Goal: Task Accomplishment & Management: Manage account settings

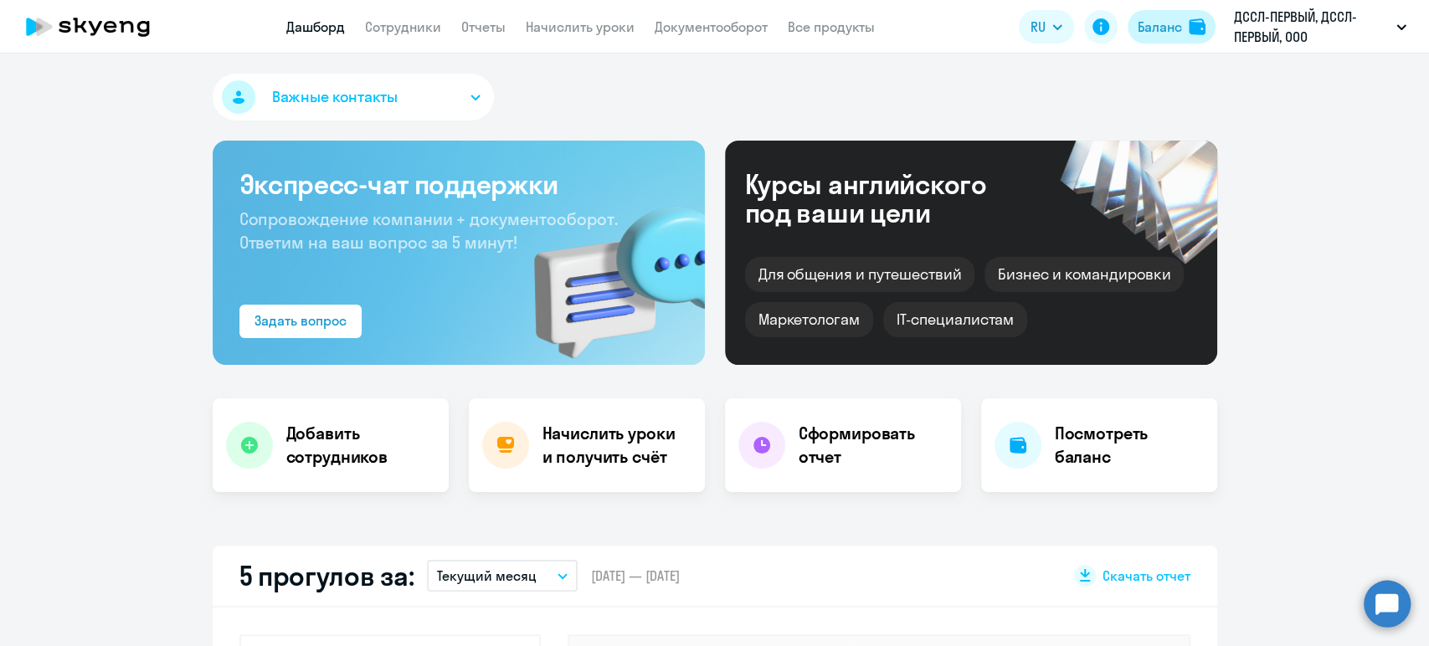
click at [1161, 29] on div "Баланс" at bounding box center [1160, 27] width 44 height 20
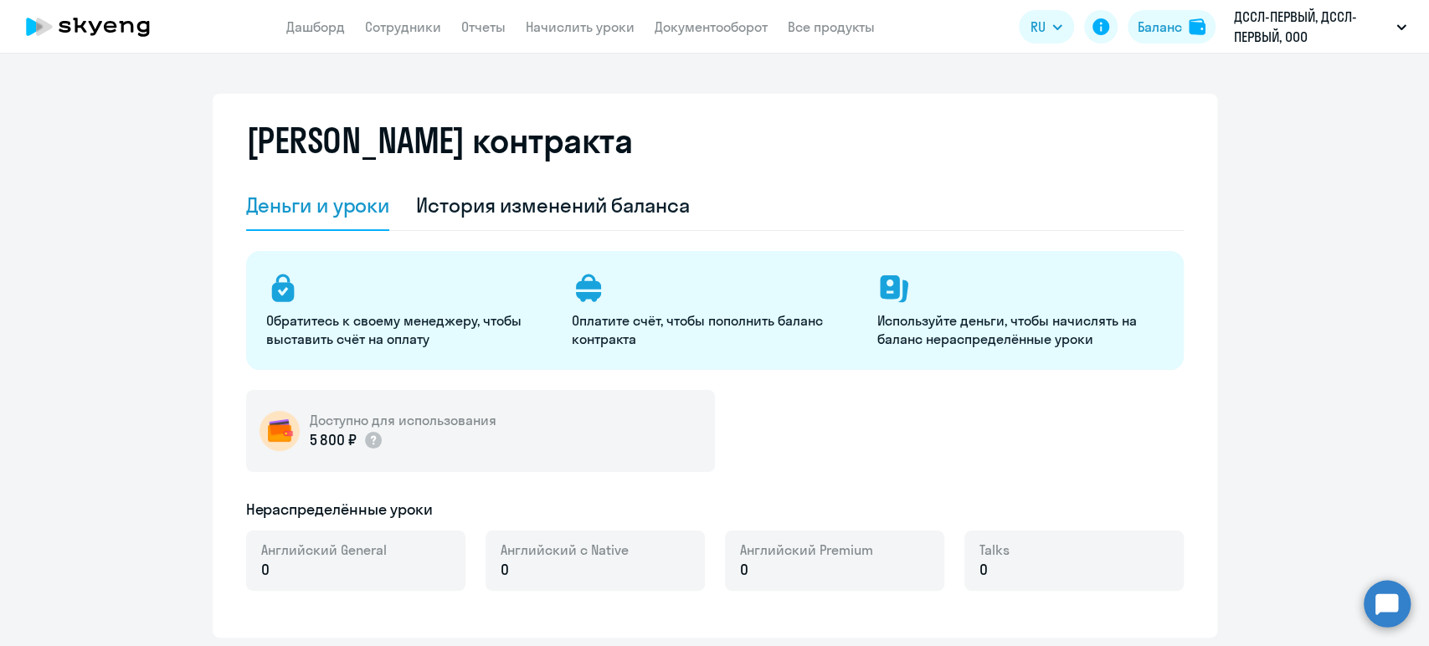
select select "english_adult_not_native_speaker"
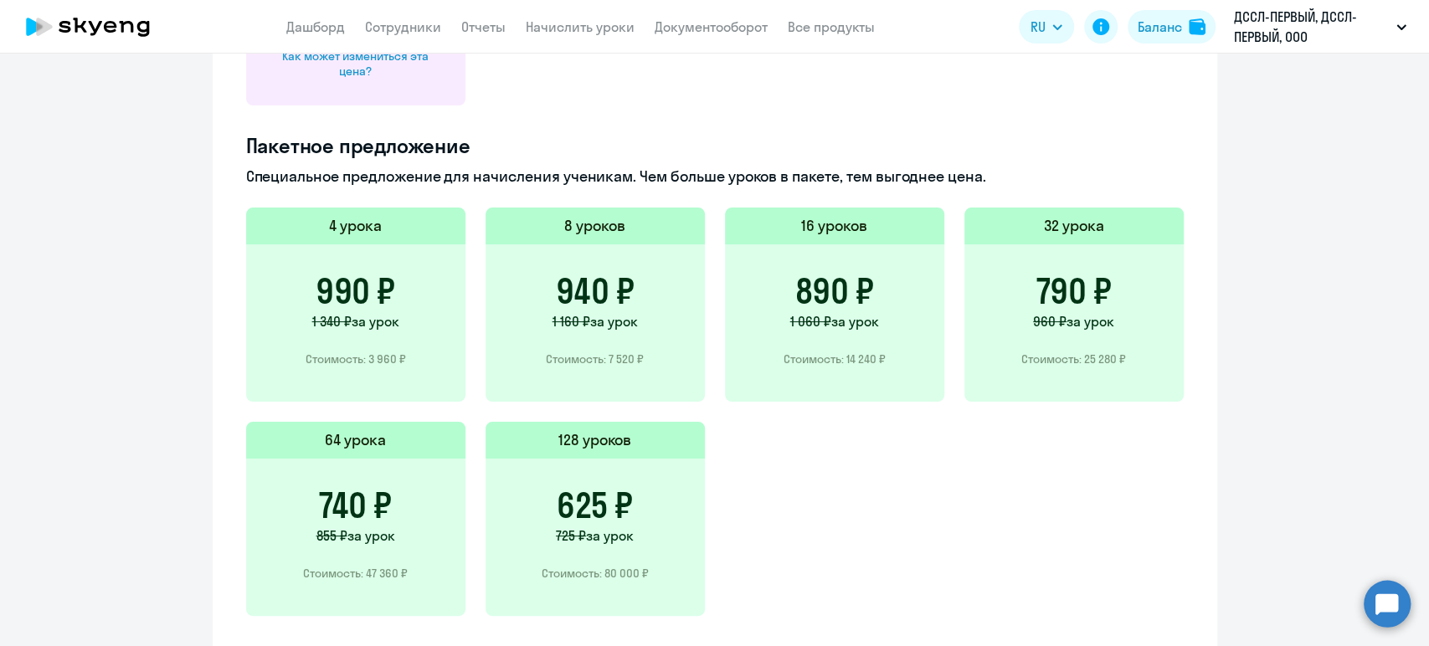
scroll to position [1156, 0]
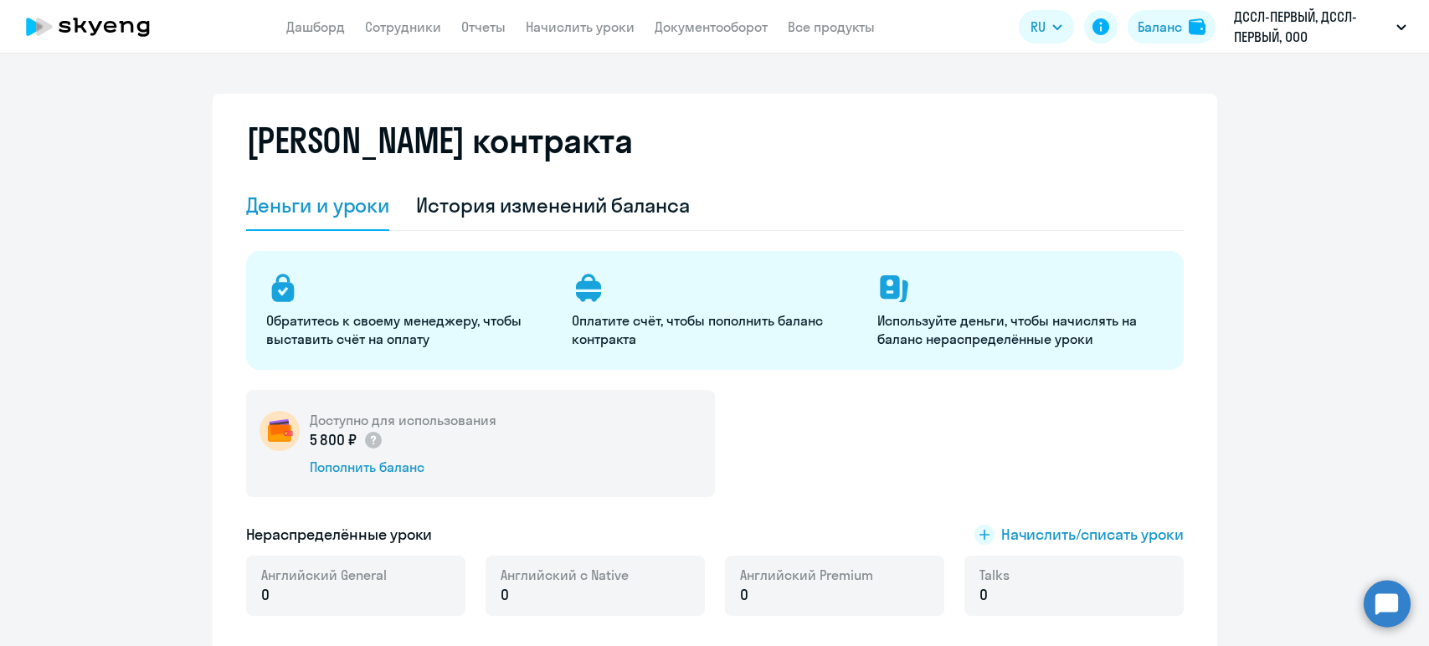
select select "english_adult_not_native_speaker"
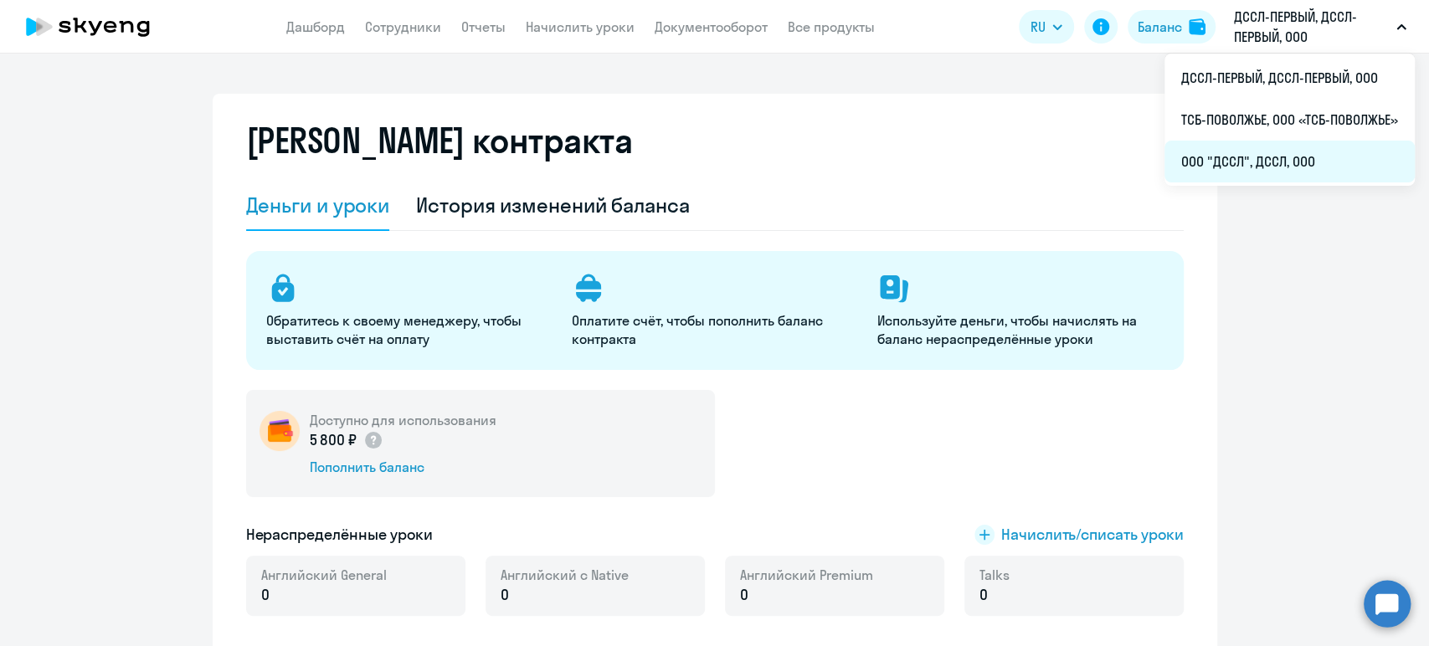
click at [1246, 162] on li "ООО "ДССЛ", ДССЛ, ООО" at bounding box center [1289, 162] width 250 height 42
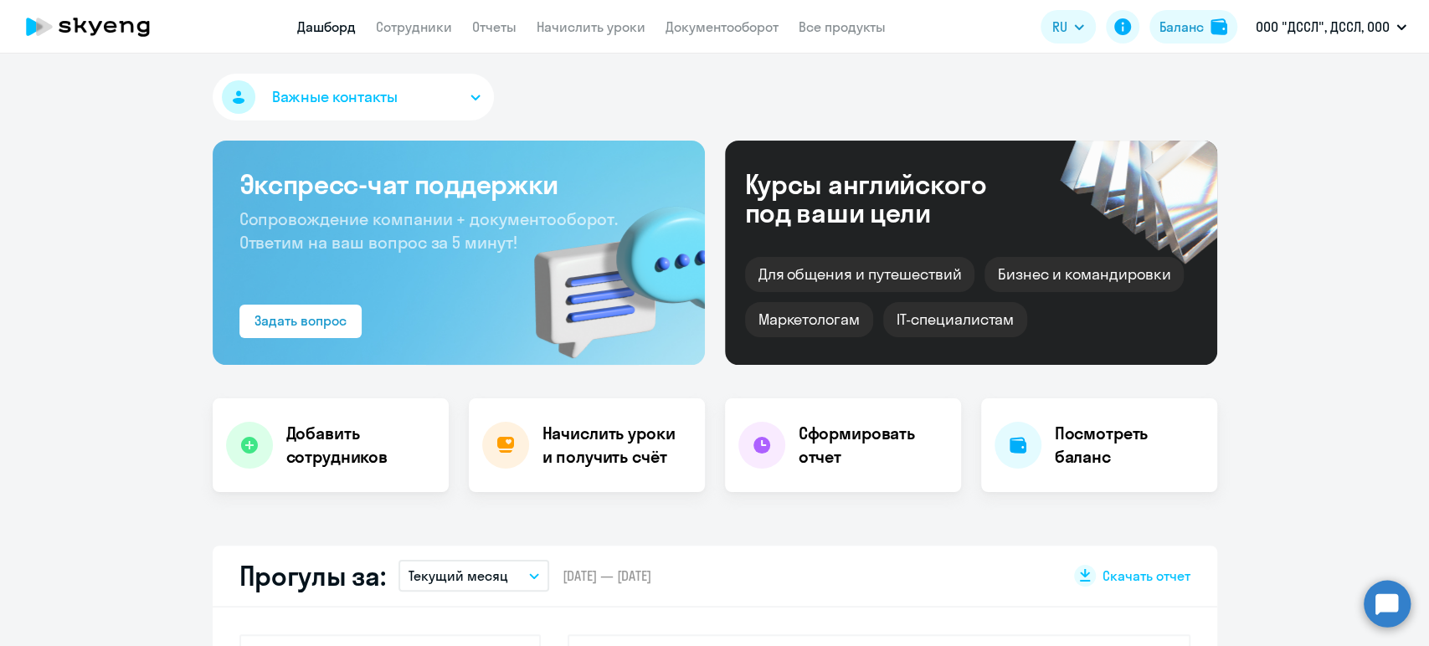
select select "30"
click at [1187, 32] on div "Баланс" at bounding box center [1181, 27] width 44 height 20
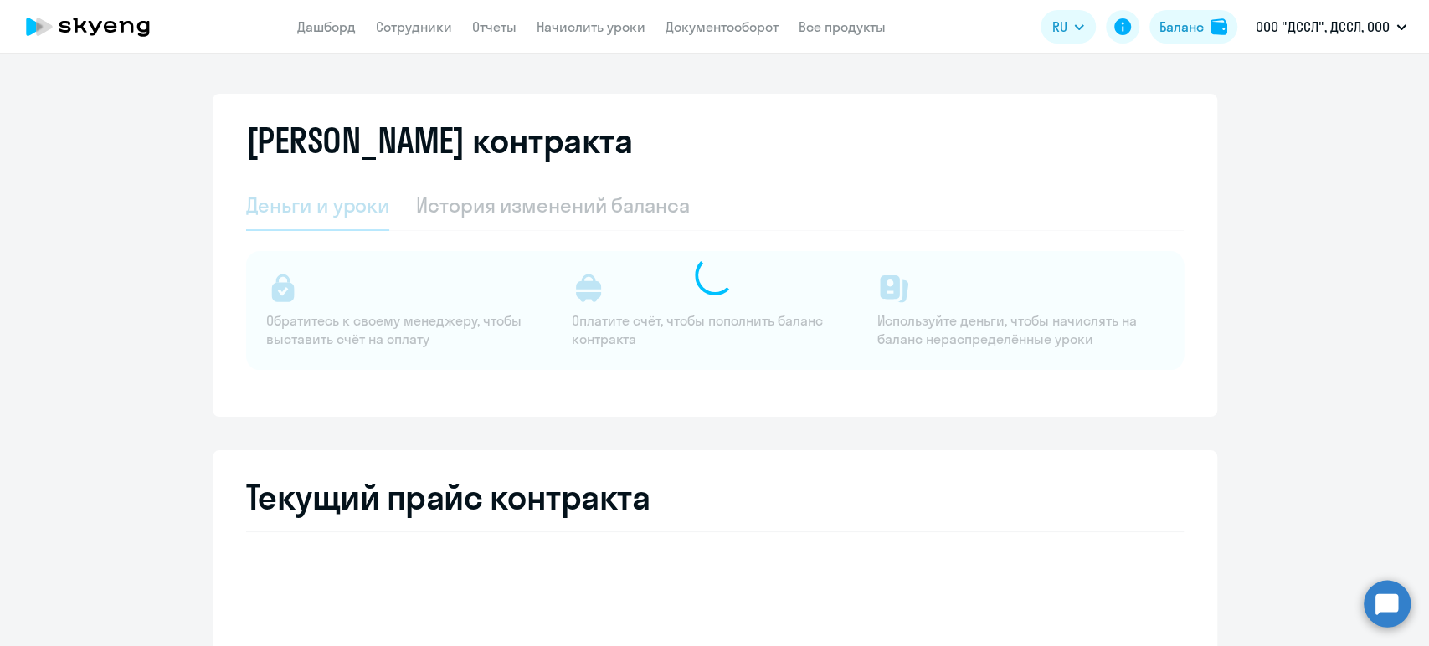
select select "english_adult_not_native_speaker"
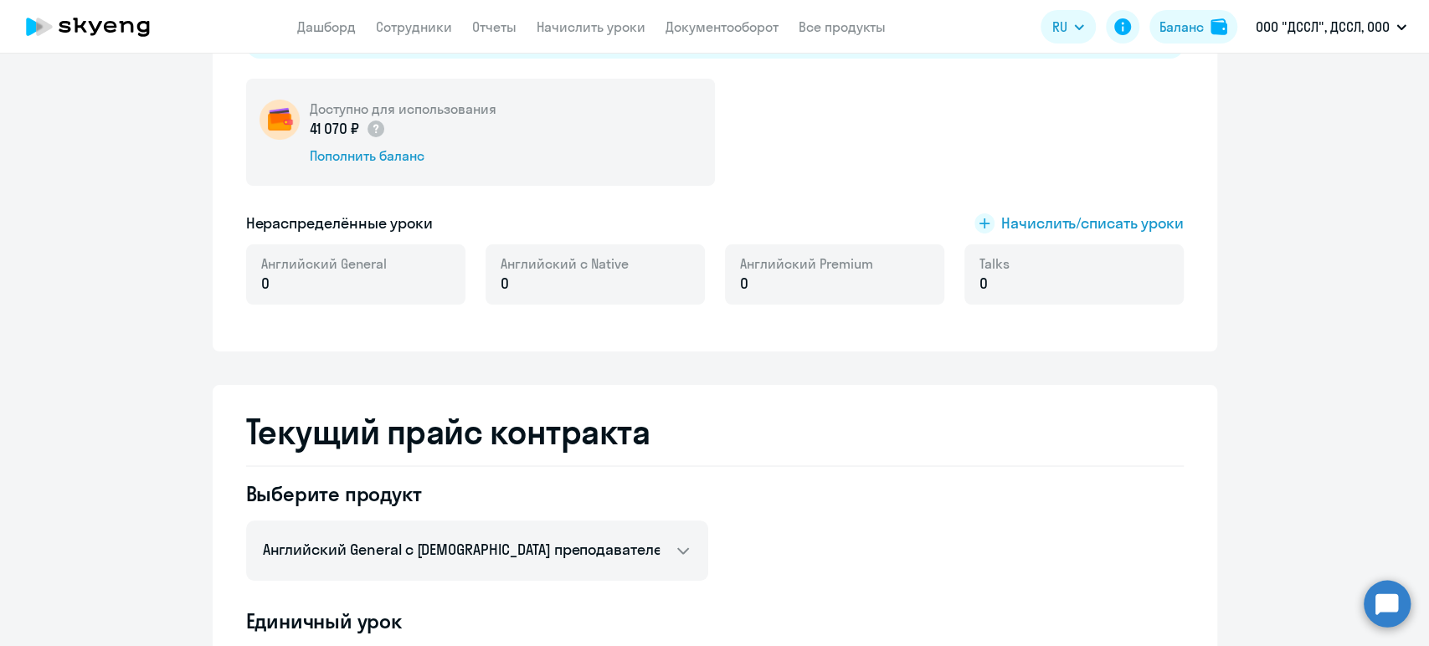
scroll to position [226, 0]
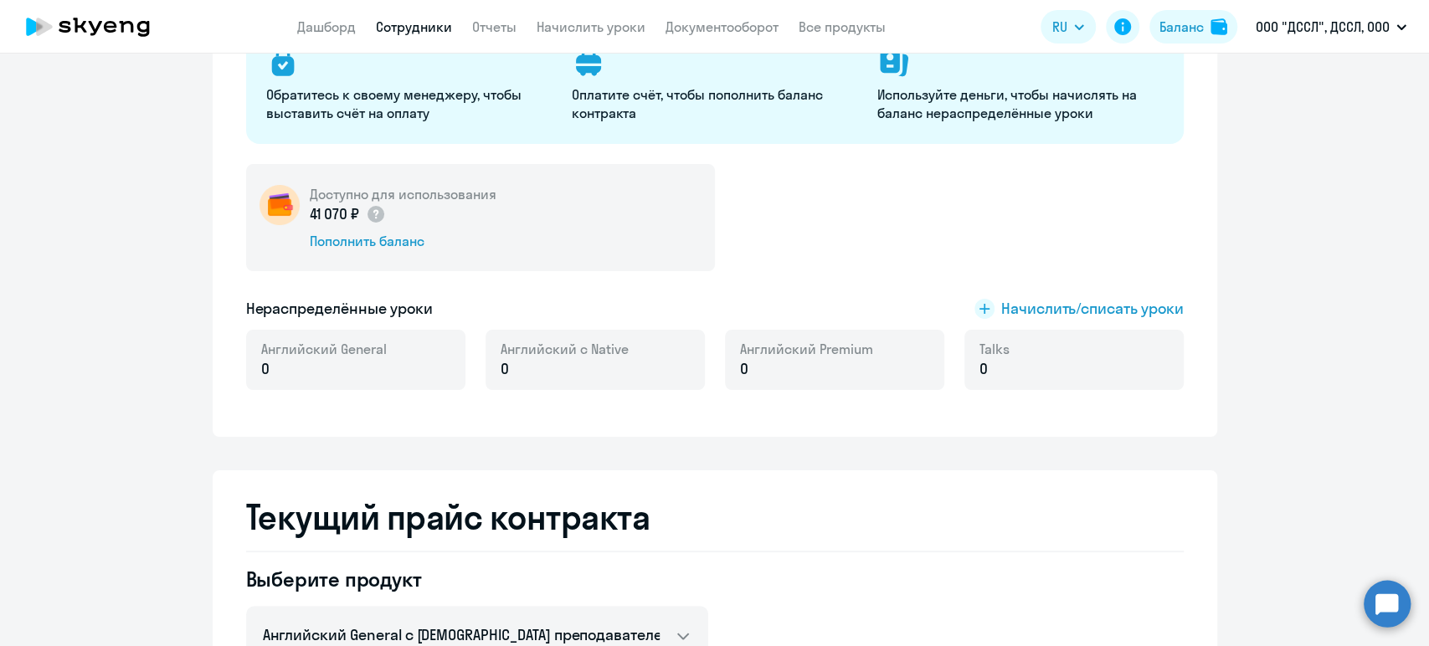
click at [415, 23] on link "Сотрудники" at bounding box center [414, 26] width 76 height 17
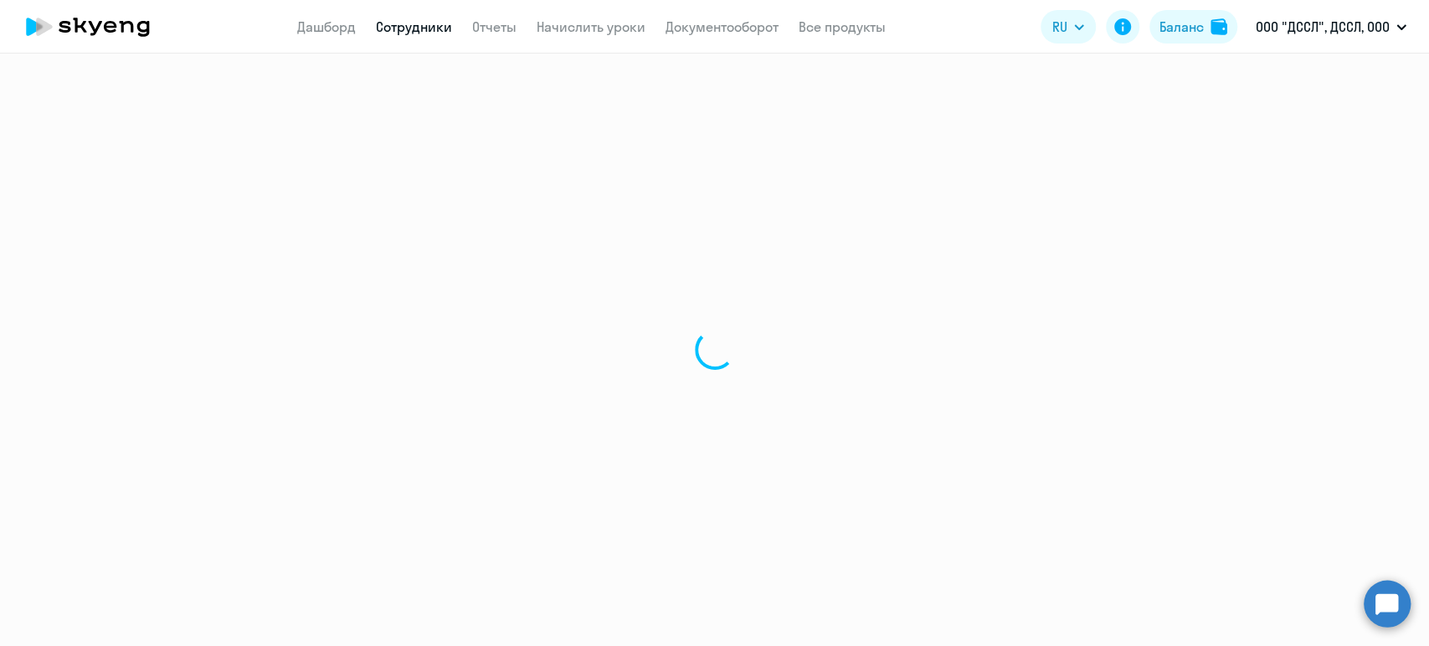
select select "30"
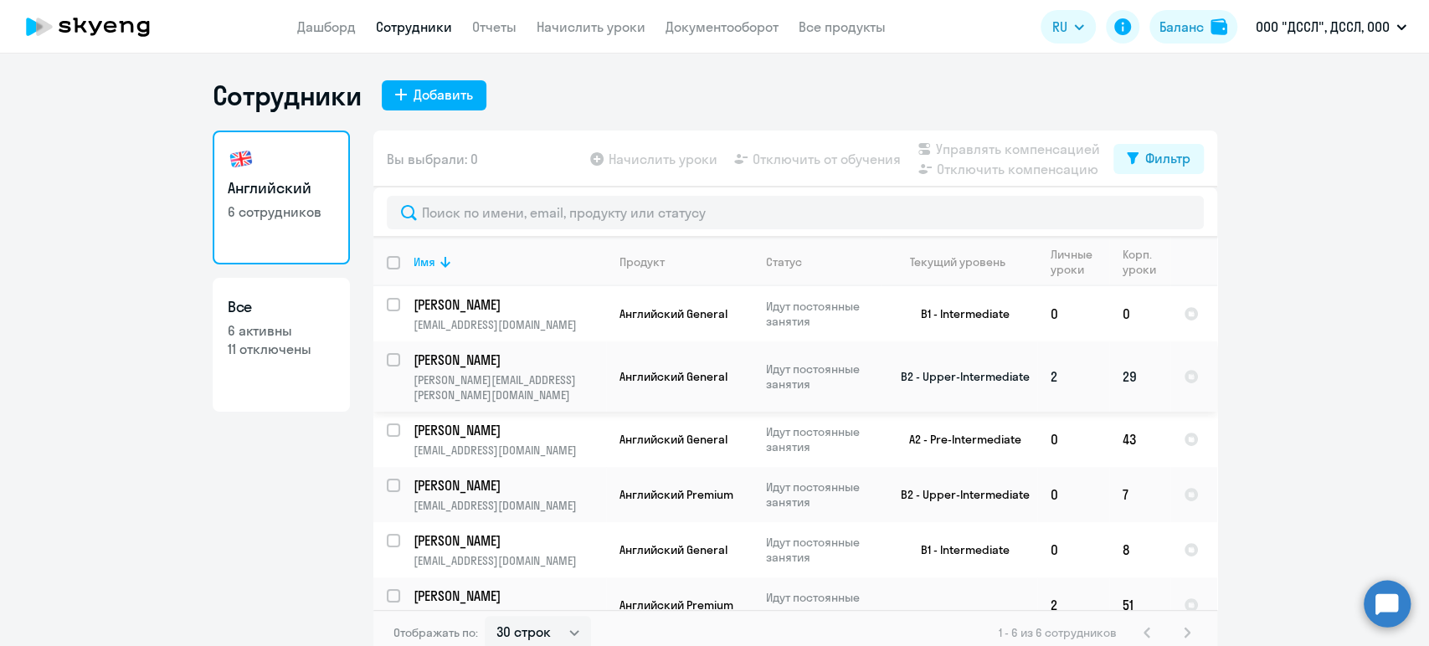
click at [387, 360] on input "select row 12060310" at bounding box center [403, 369] width 33 height 33
checkbox input "true"
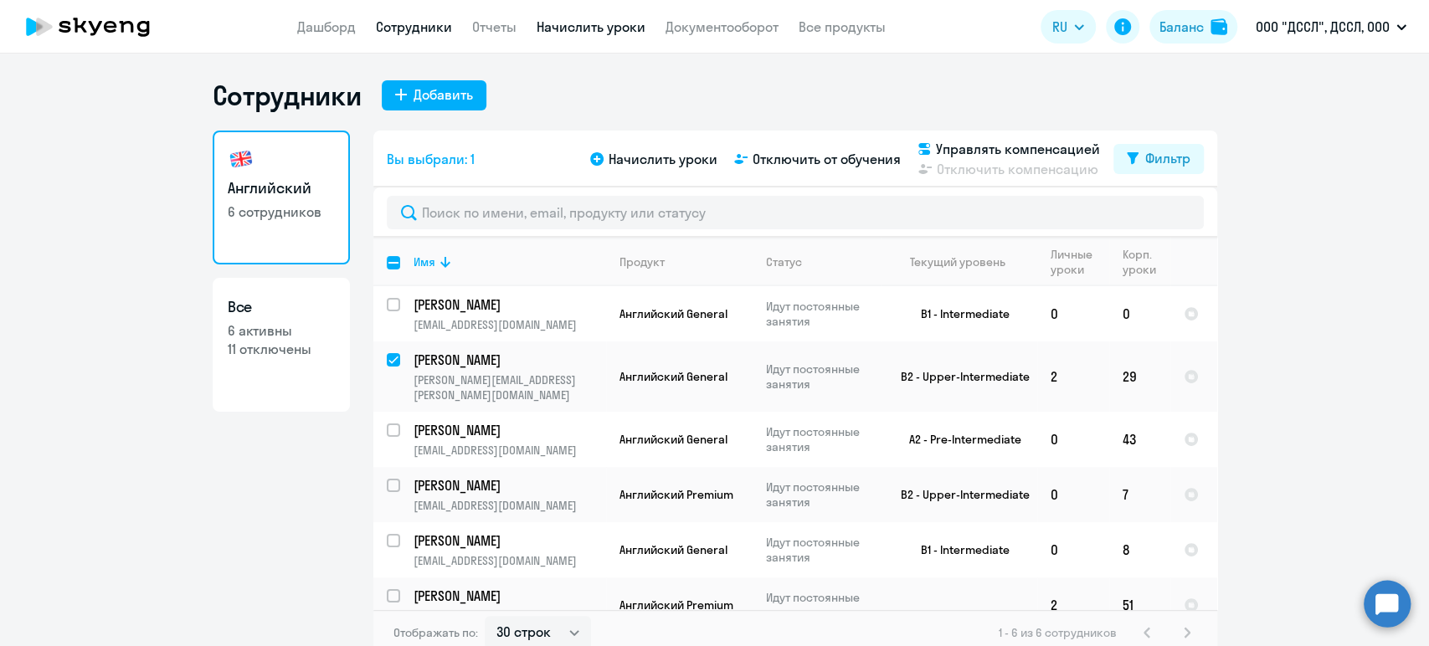
click at [584, 25] on link "Начислить уроки" at bounding box center [591, 26] width 109 height 17
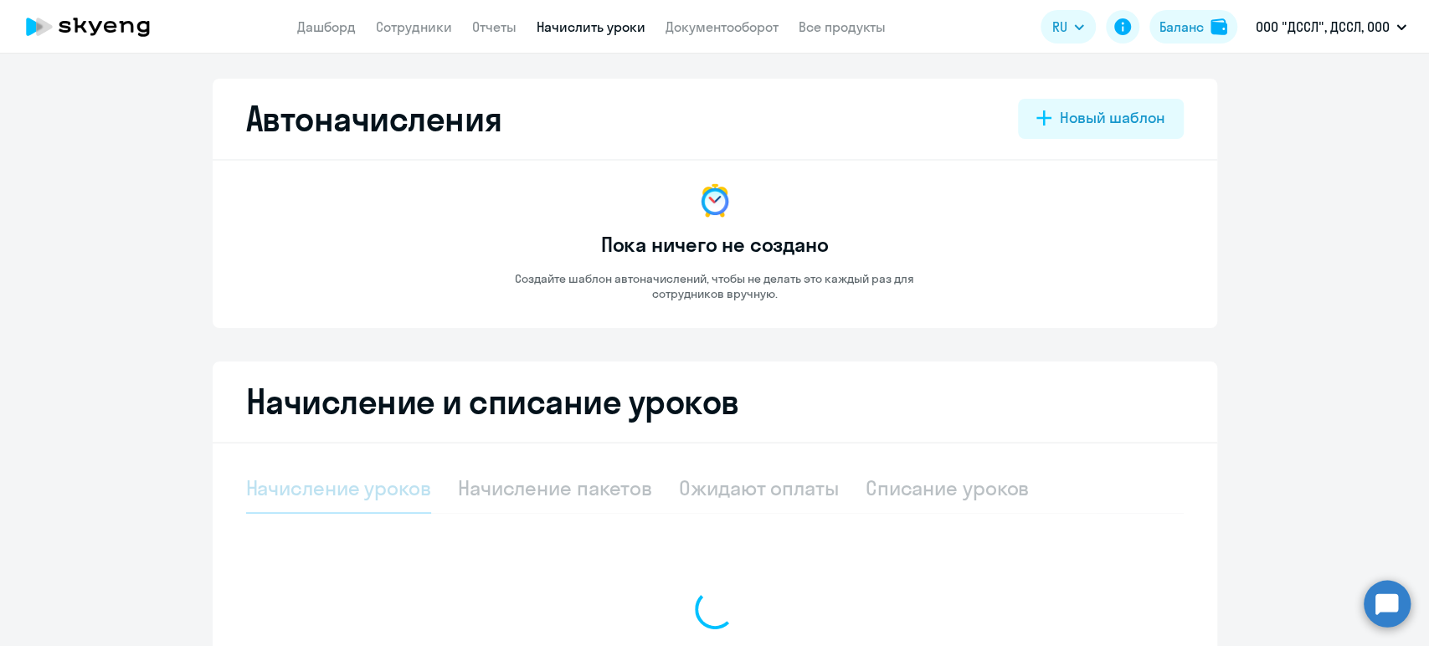
select select "10"
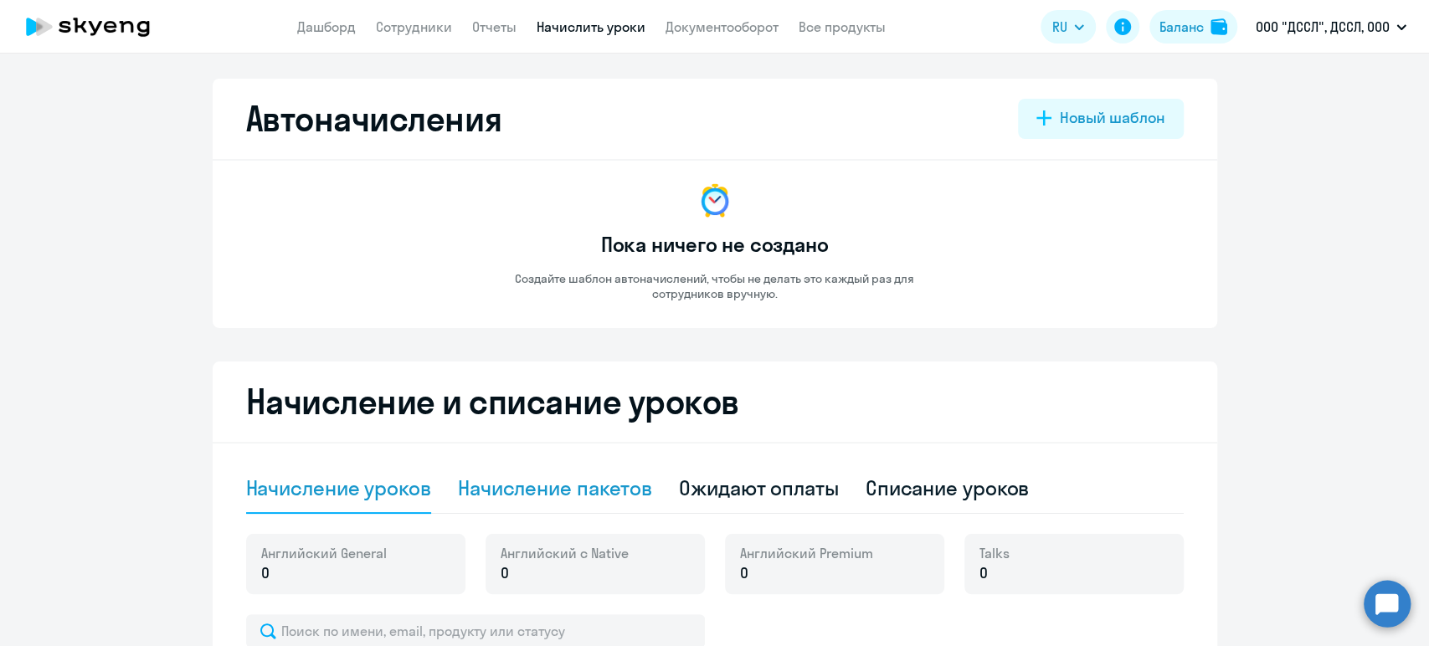
click at [604, 494] on div "Начисление пакетов" at bounding box center [555, 488] width 194 height 27
select select "10"
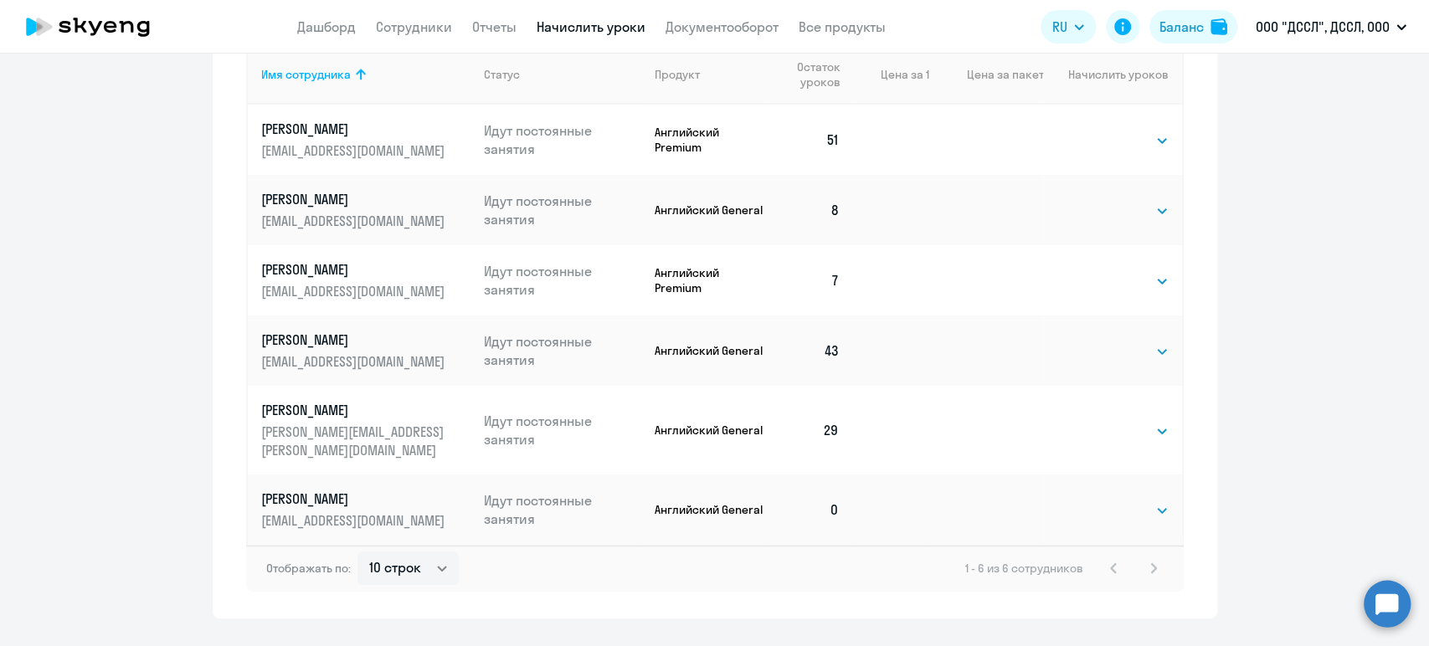
scroll to position [699, 0]
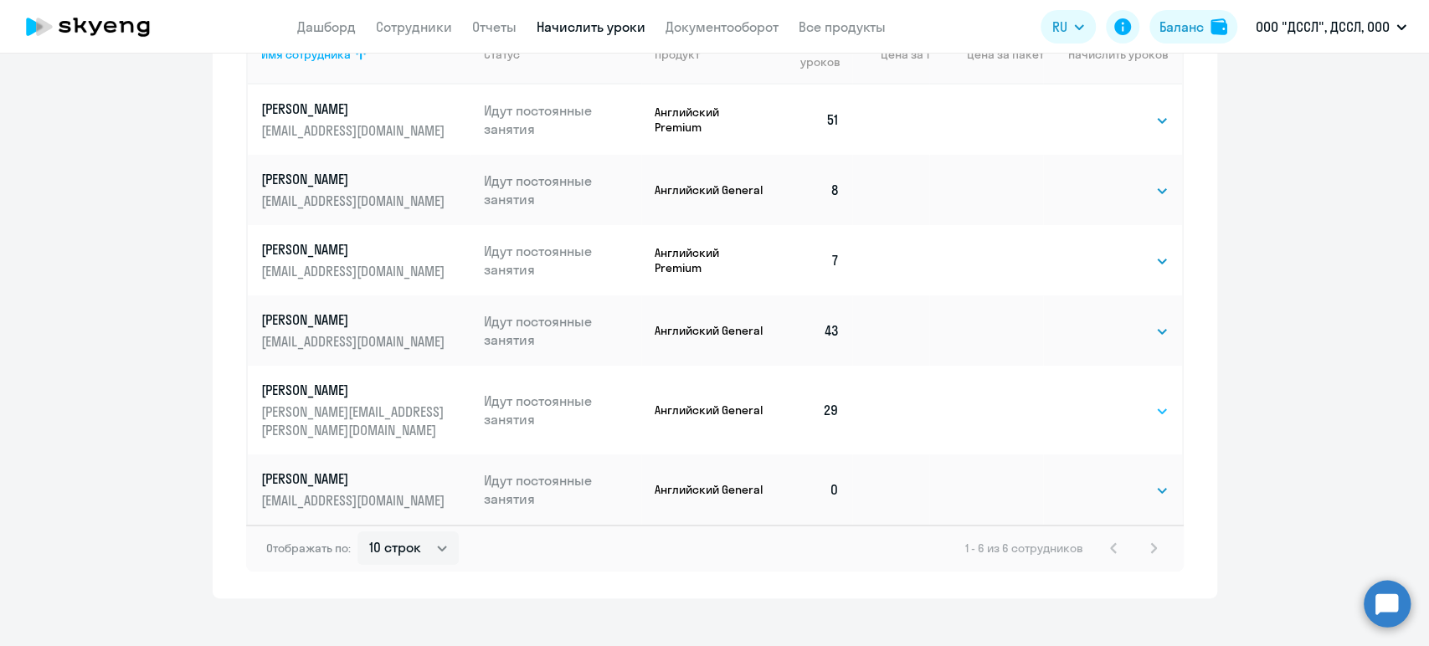
click at [1118, 401] on select "Выбрать 4 8 16 32 64 128" at bounding box center [1134, 411] width 69 height 20
select select "128"
click at [1100, 401] on select "Выбрать 4 8 16 32 64 128" at bounding box center [1134, 411] width 69 height 20
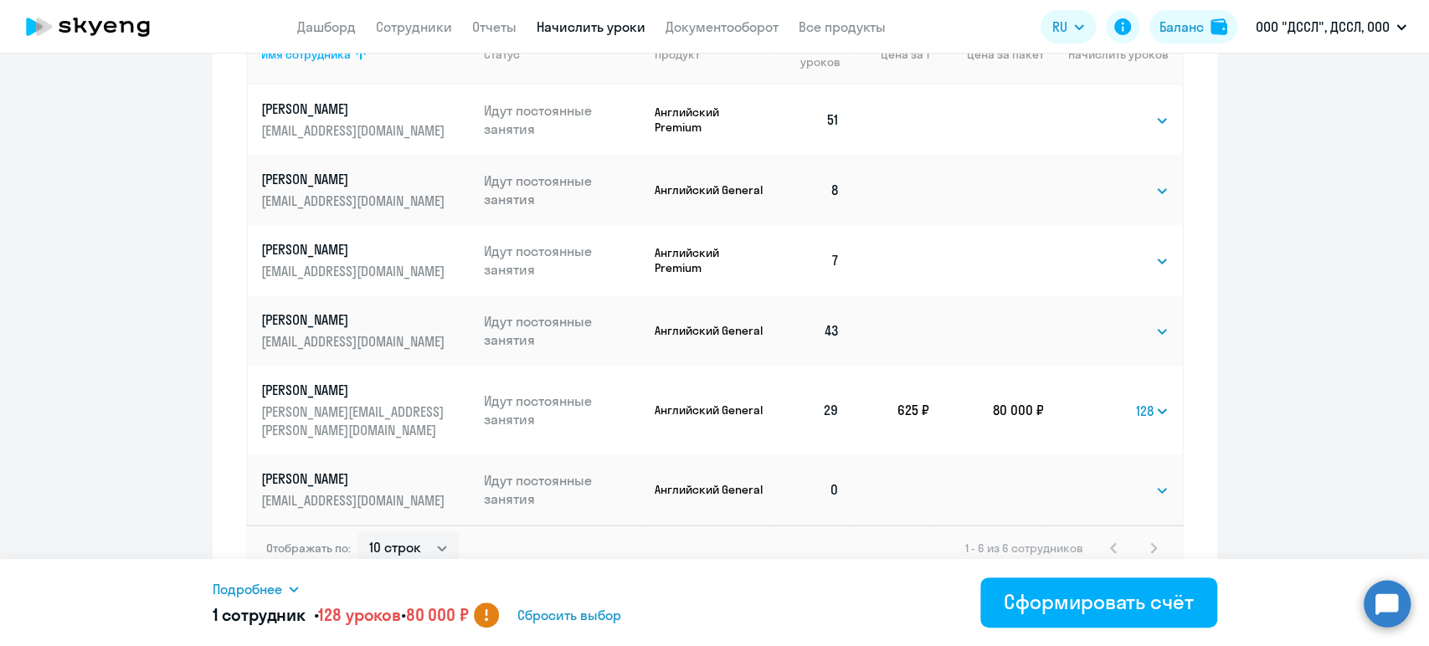
click at [274, 593] on span "Подробнее" at bounding box center [247, 589] width 69 height 20
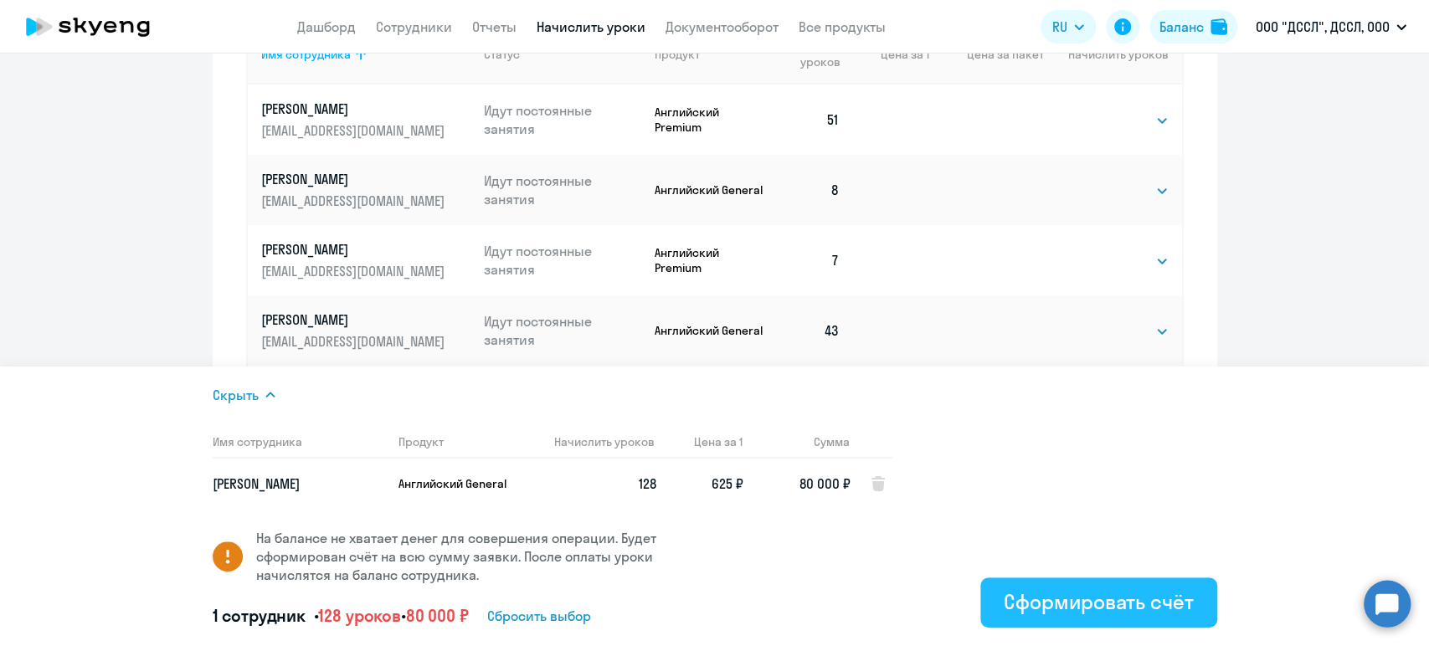
click at [1066, 605] on div "Сформировать счёт" at bounding box center [1098, 601] width 189 height 27
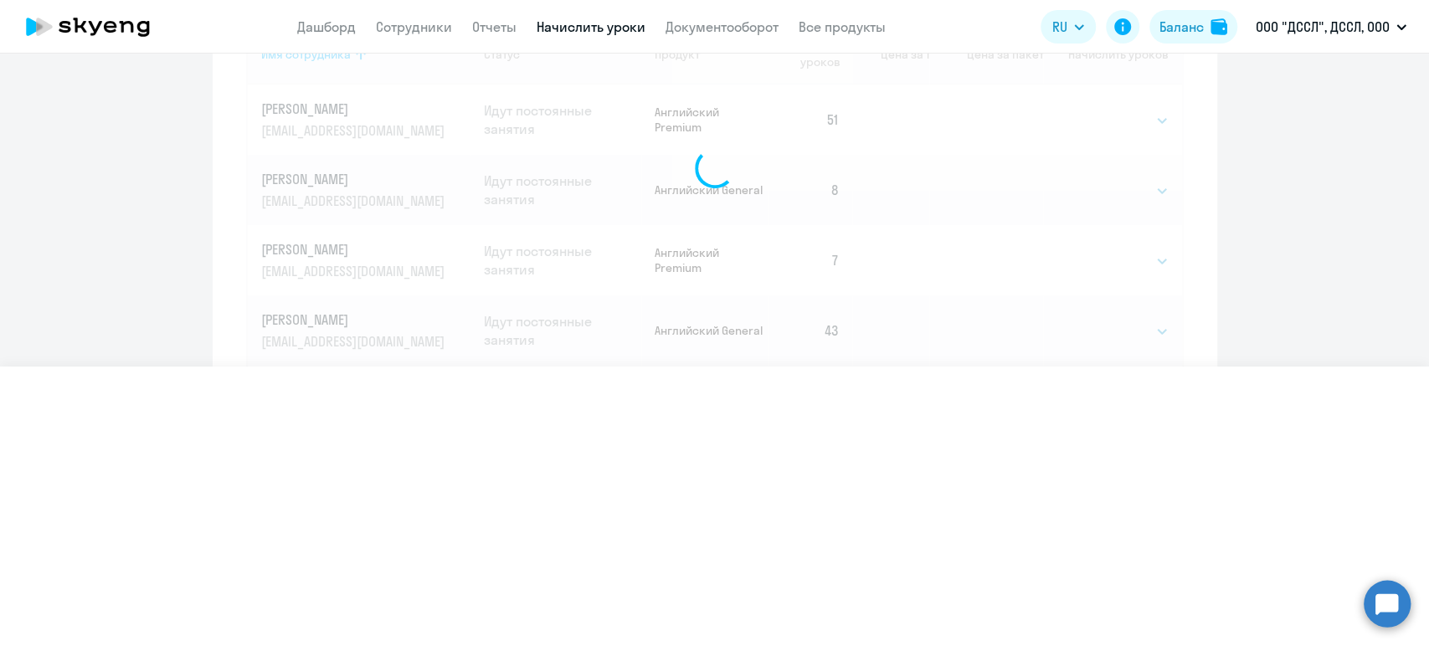
select select
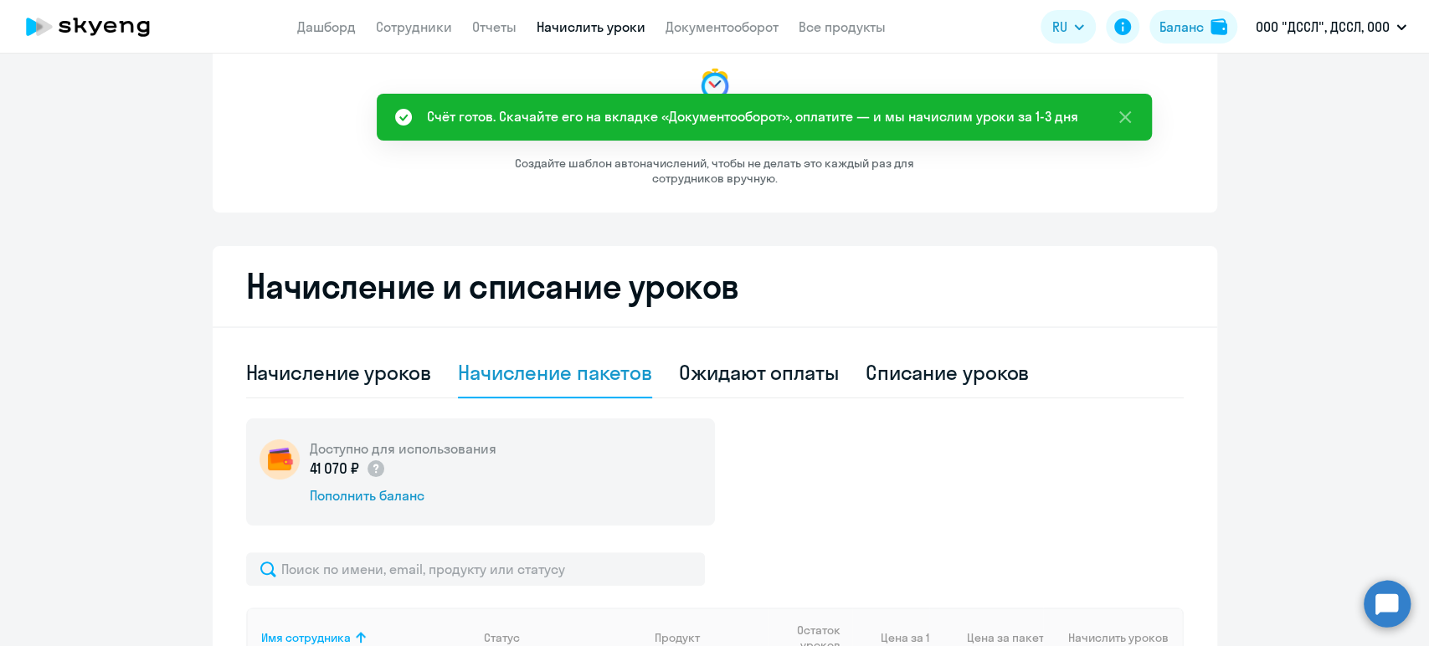
scroll to position [0, 0]
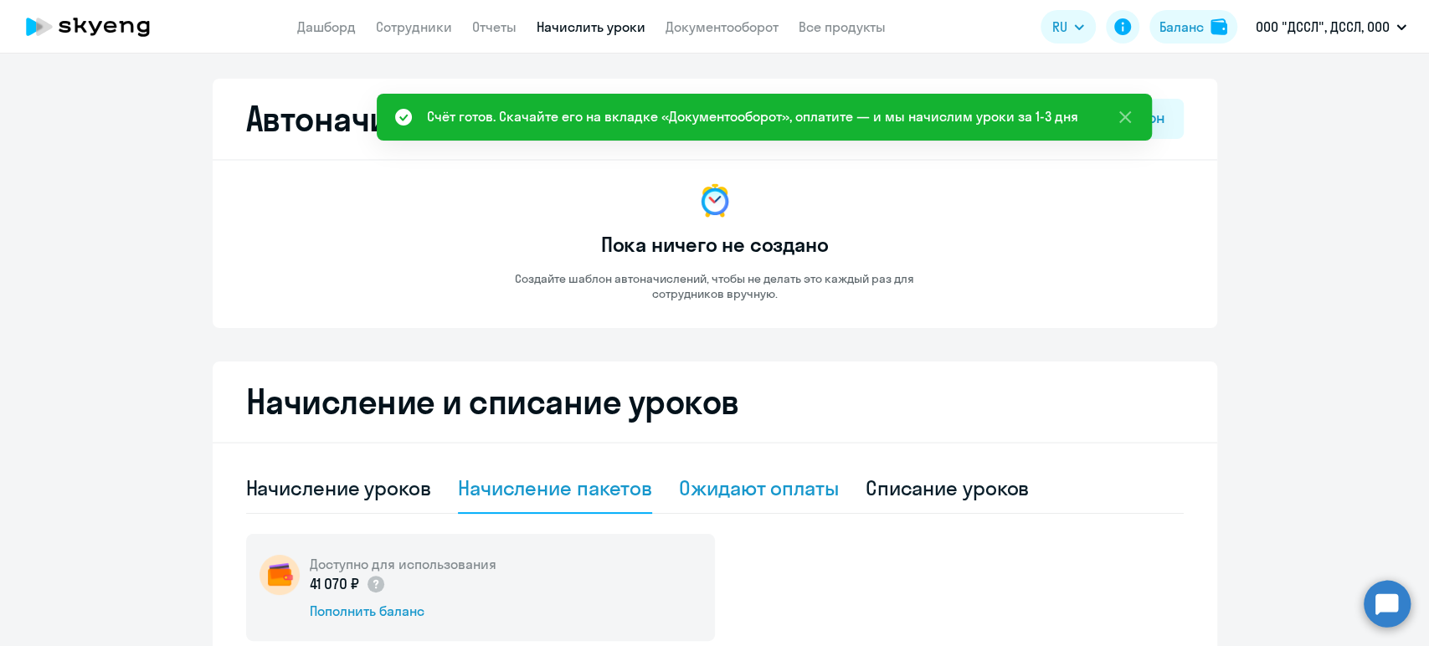
click at [806, 490] on div "Ожидают оплаты" at bounding box center [759, 488] width 160 height 27
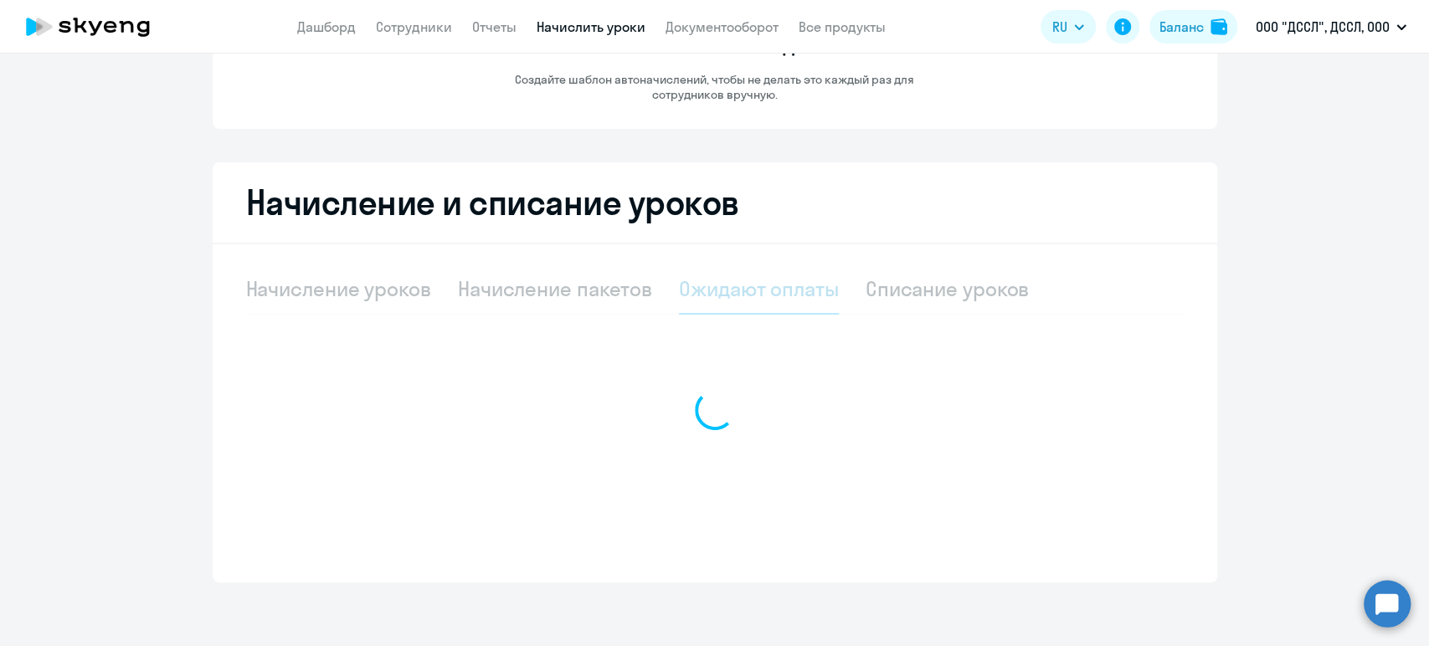
scroll to position [202, 0]
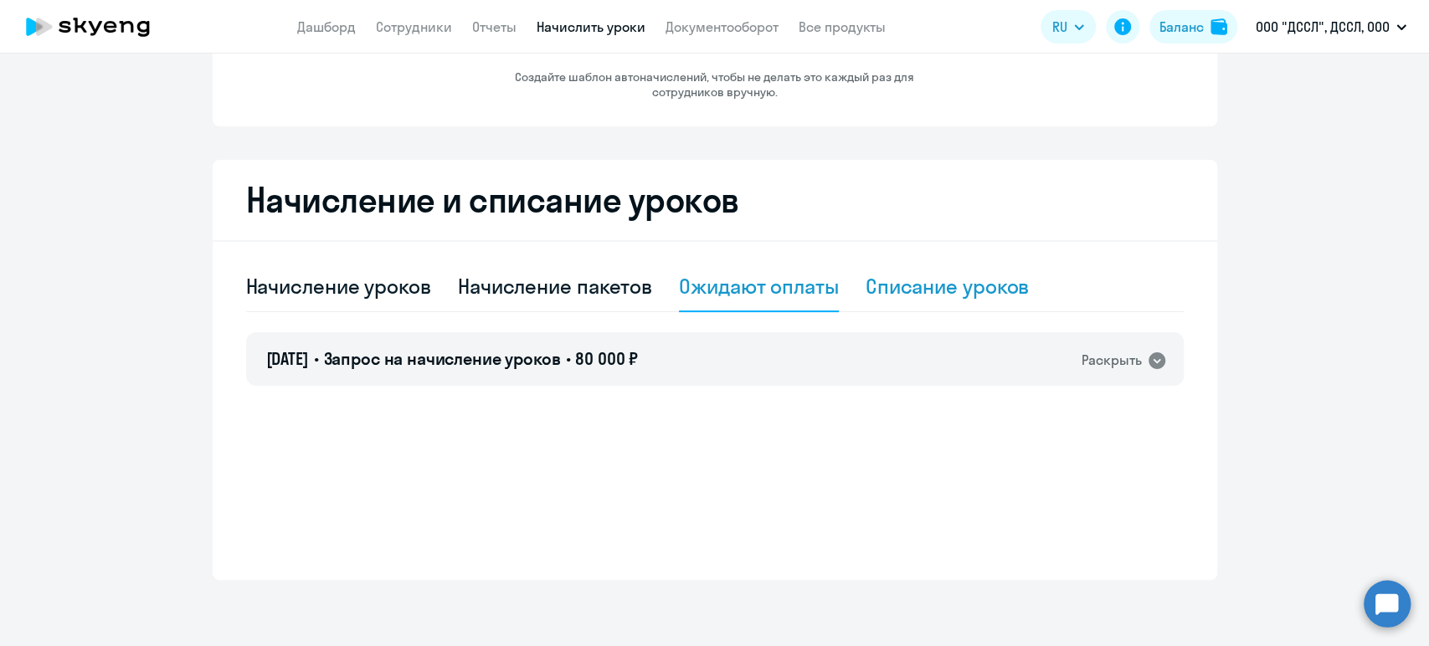
click at [885, 300] on div "Списание уроков" at bounding box center [947, 287] width 164 height 50
select select "10"
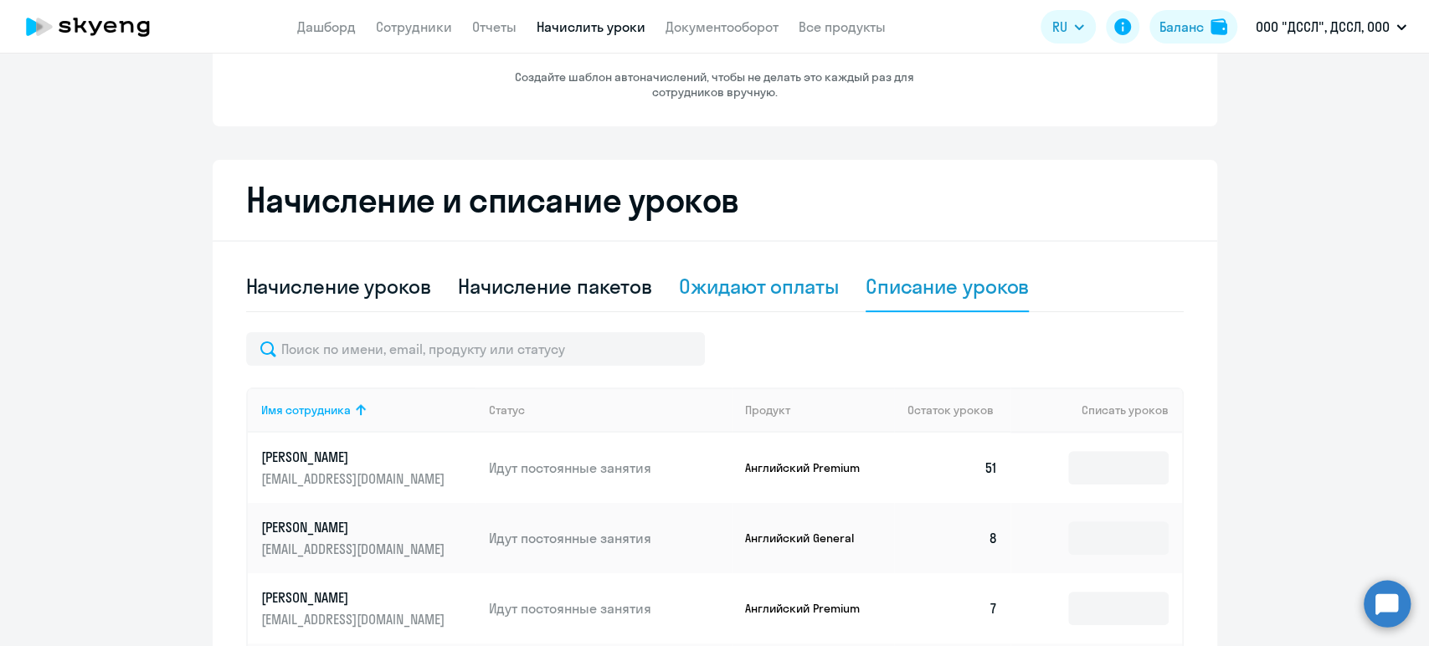
click at [763, 286] on div "Ожидают оплаты" at bounding box center [759, 286] width 160 height 27
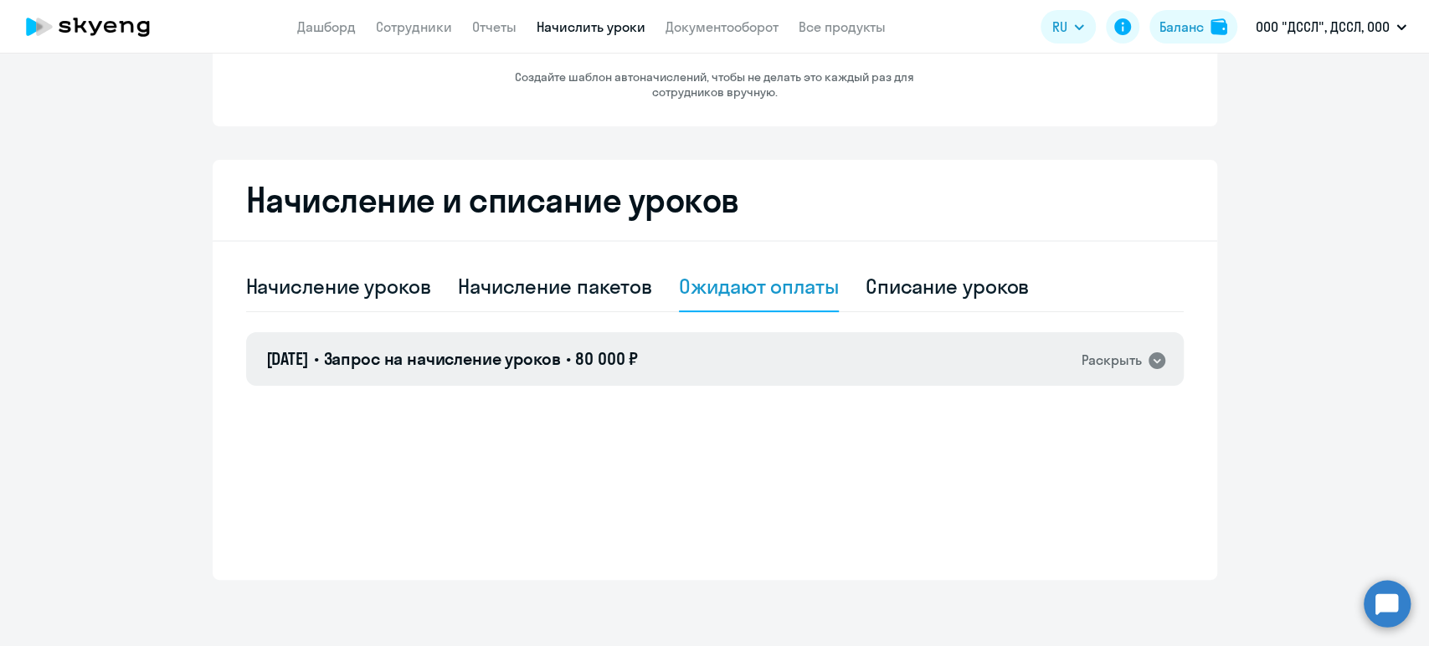
click at [636, 357] on span "80 000 ₽" at bounding box center [606, 358] width 63 height 21
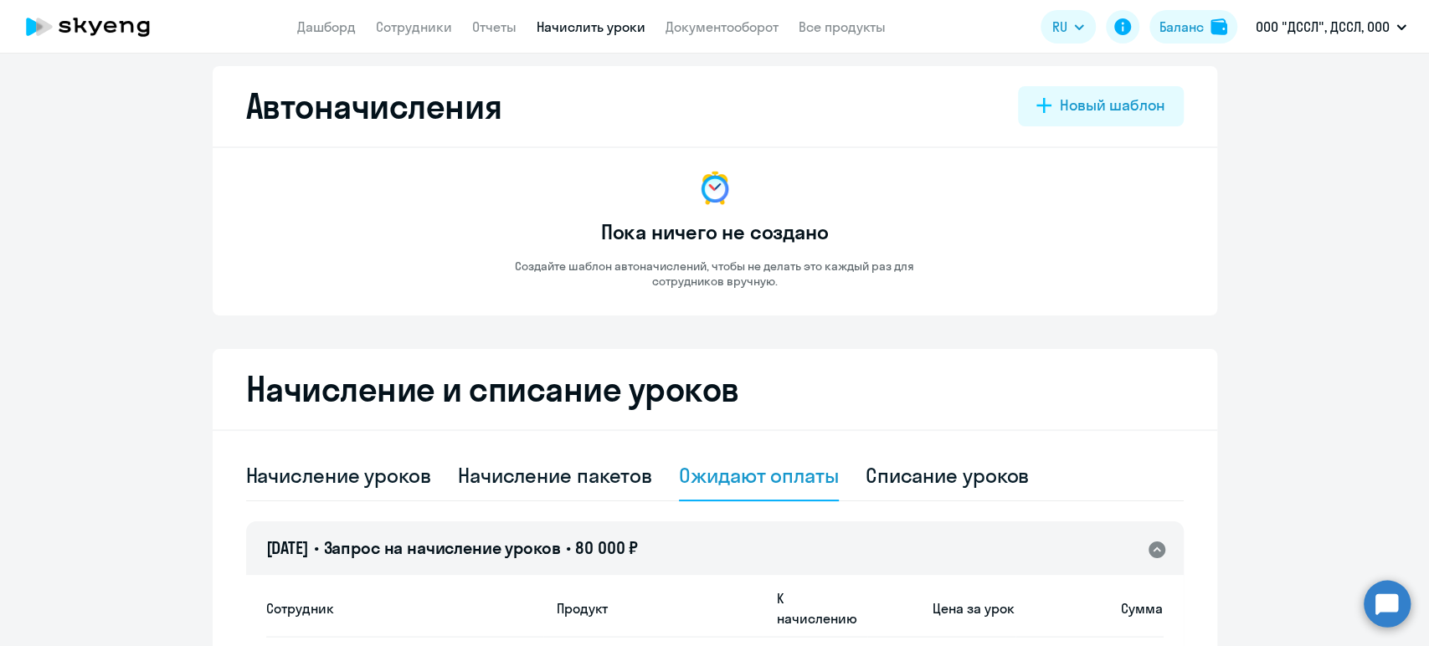
scroll to position [0, 0]
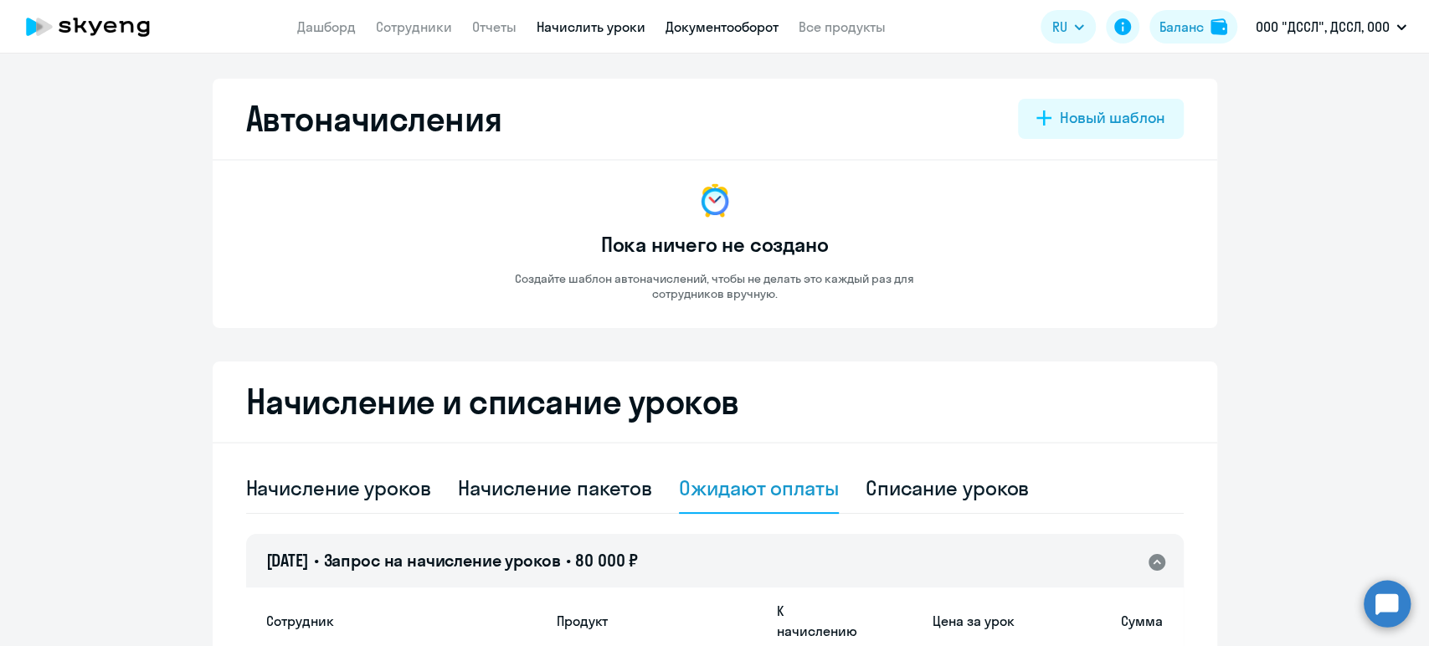
click at [726, 34] on link "Документооборот" at bounding box center [721, 26] width 113 height 17
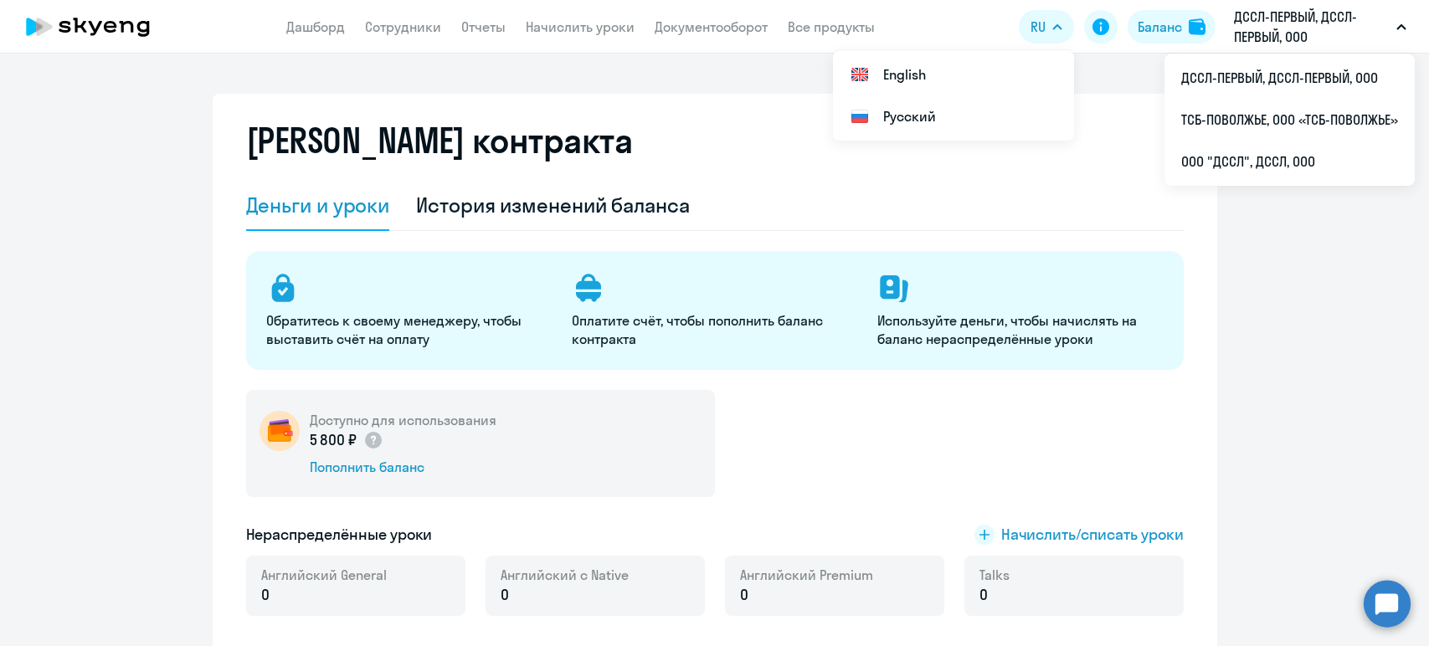
select select "english_adult_not_native_speaker"
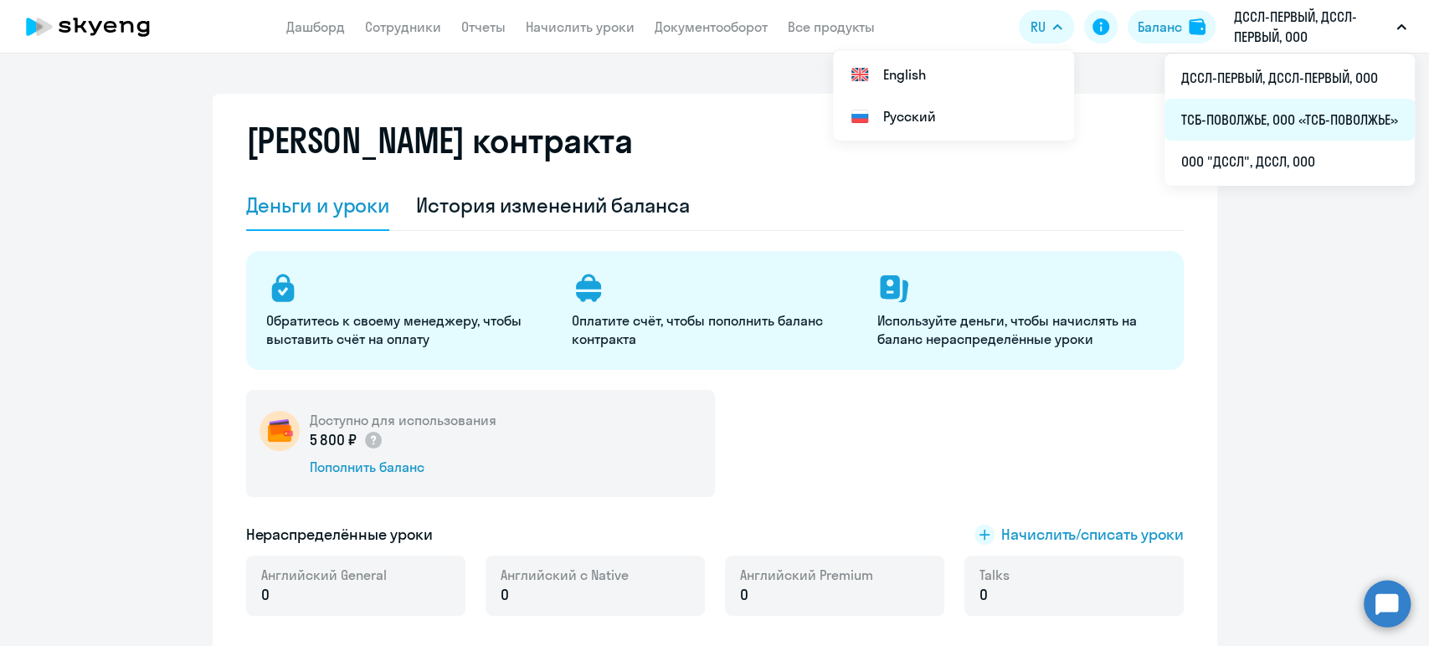
click at [1219, 116] on li "ТСБ-ПОВОЛЖЬЕ, ООО «ТСБ-ПОВОЛЖЬЕ»" at bounding box center [1289, 120] width 250 height 42
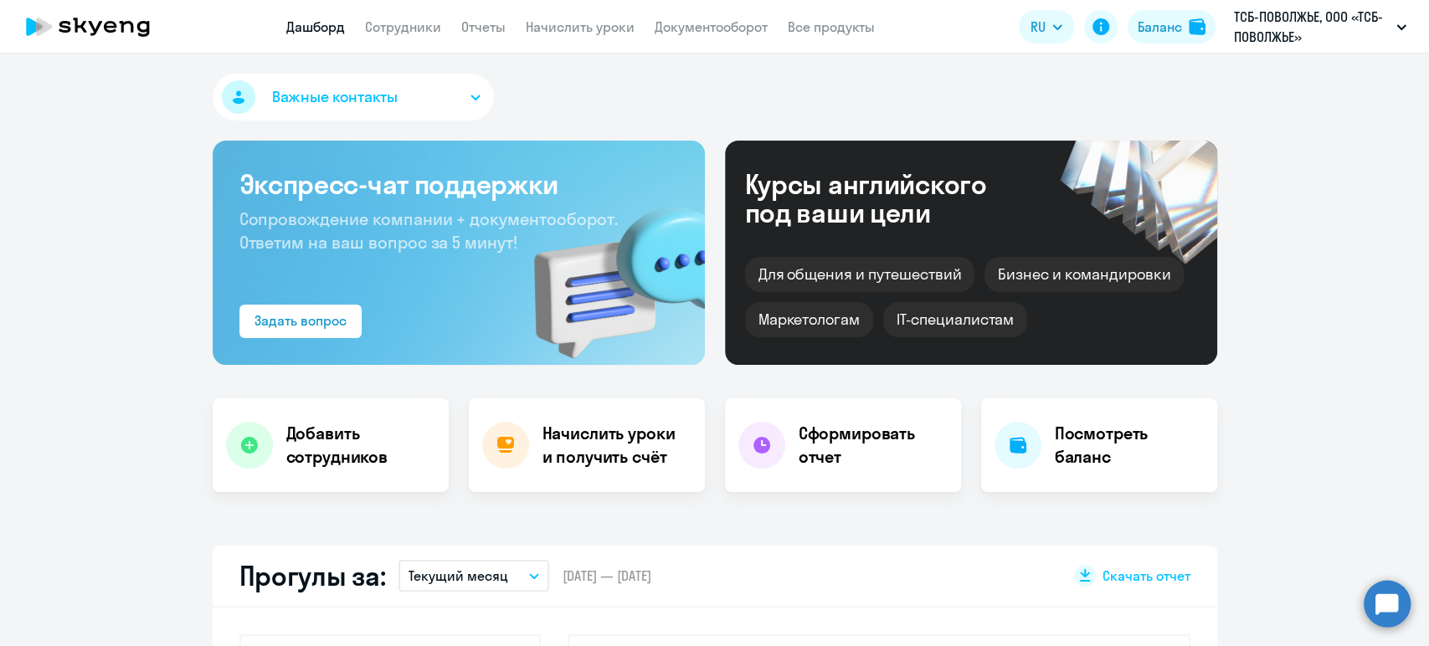
select select "30"
click at [1143, 28] on div "Баланс" at bounding box center [1160, 27] width 44 height 20
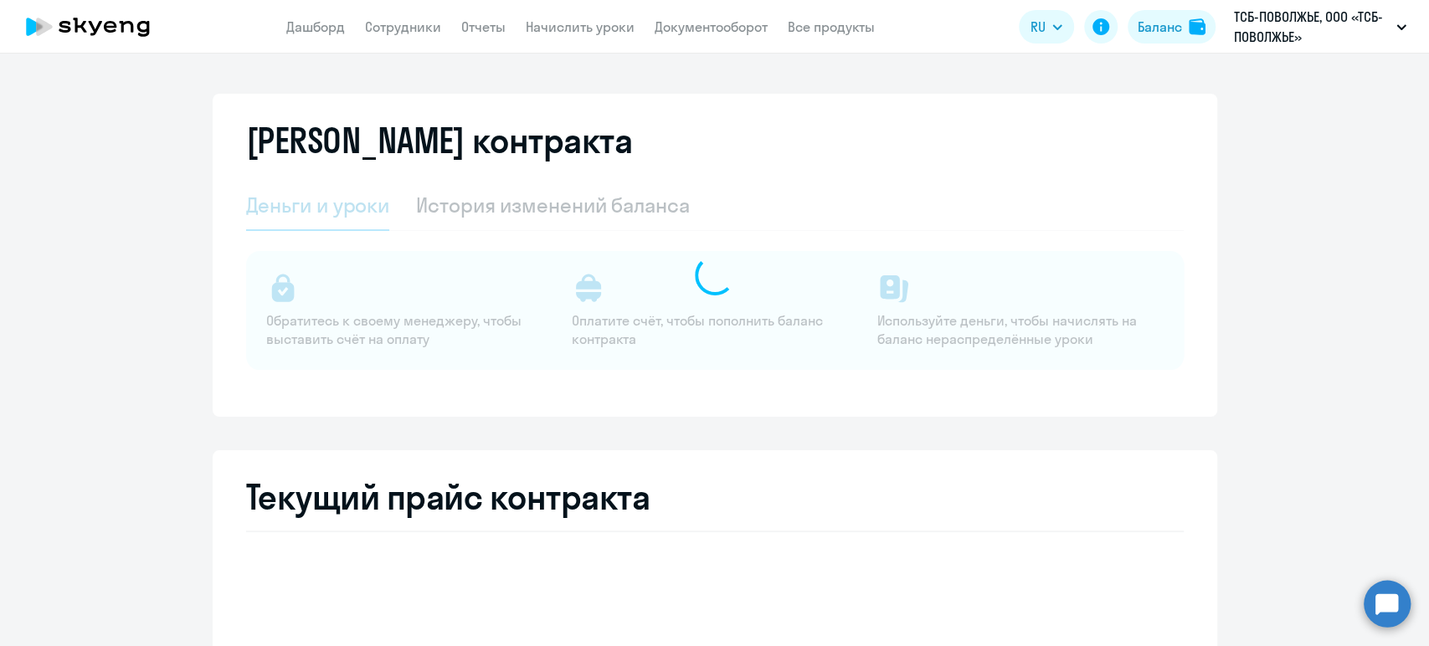
select select "english_adult_not_native_speaker"
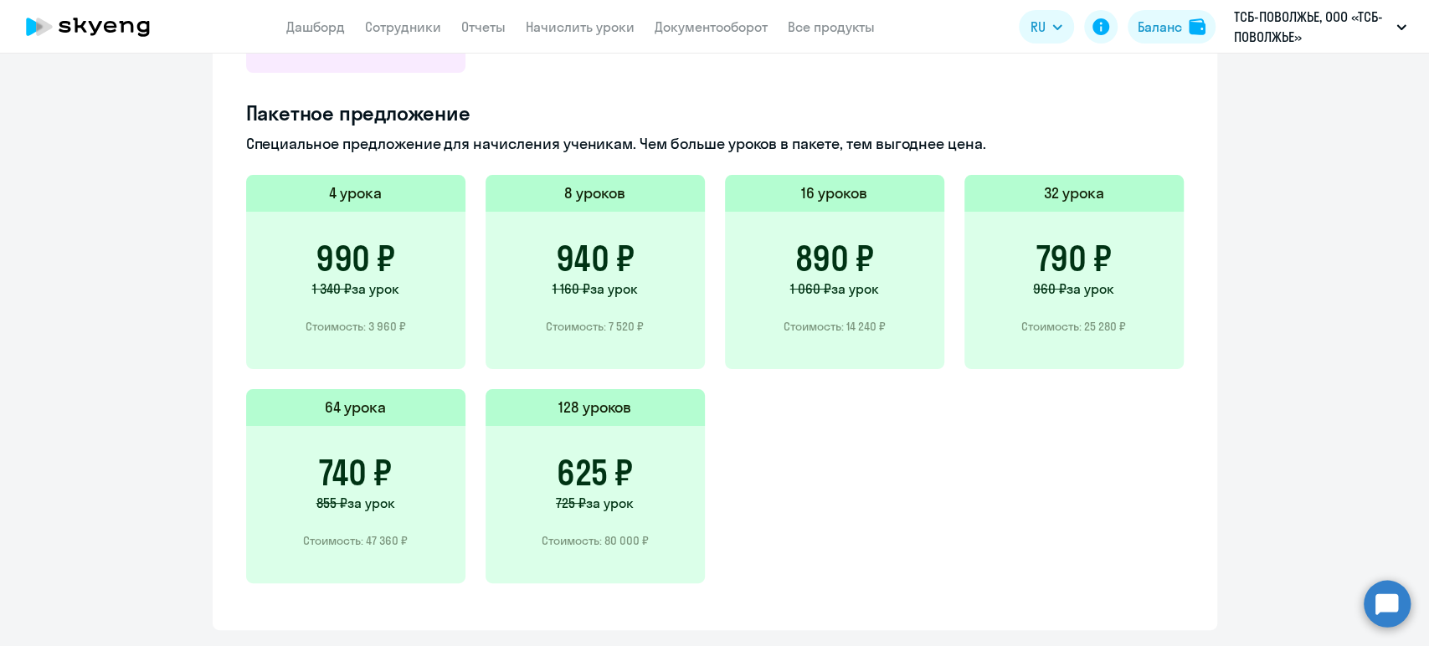
scroll to position [1156, 0]
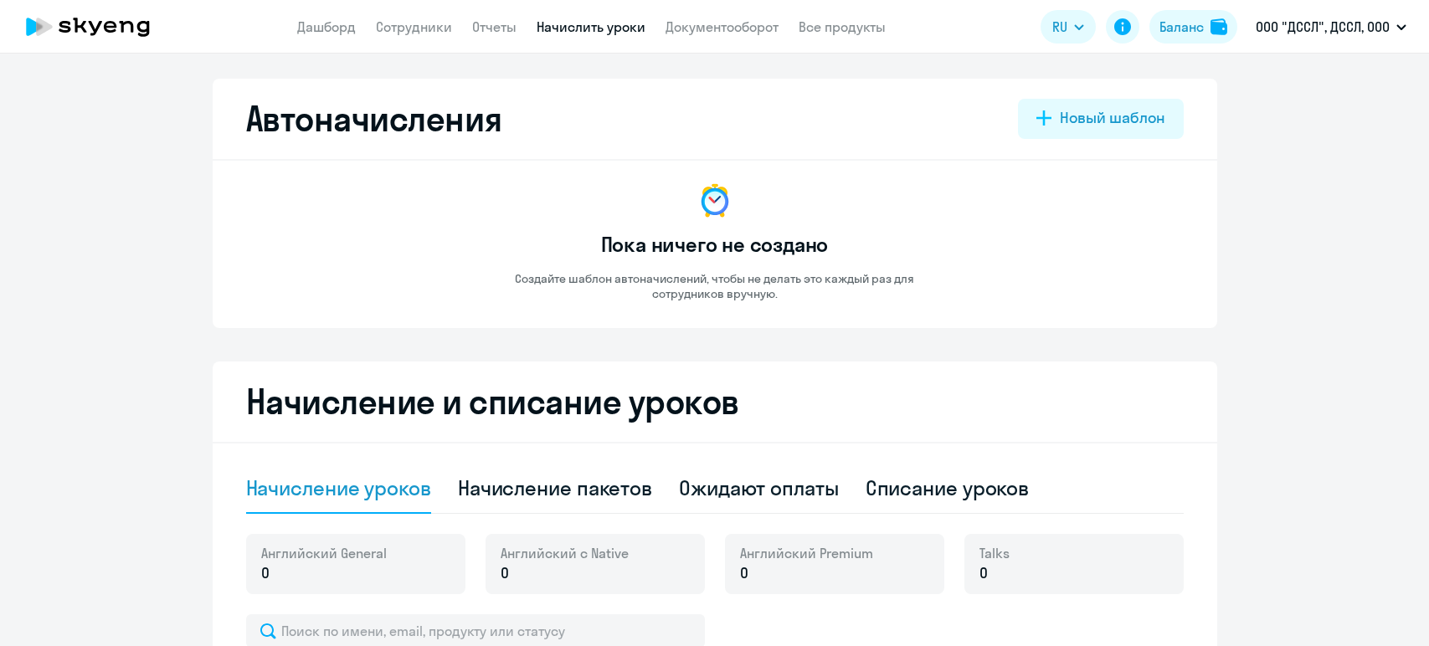
select select "10"
click at [775, 477] on div "Ожидают оплаты" at bounding box center [759, 488] width 160 height 27
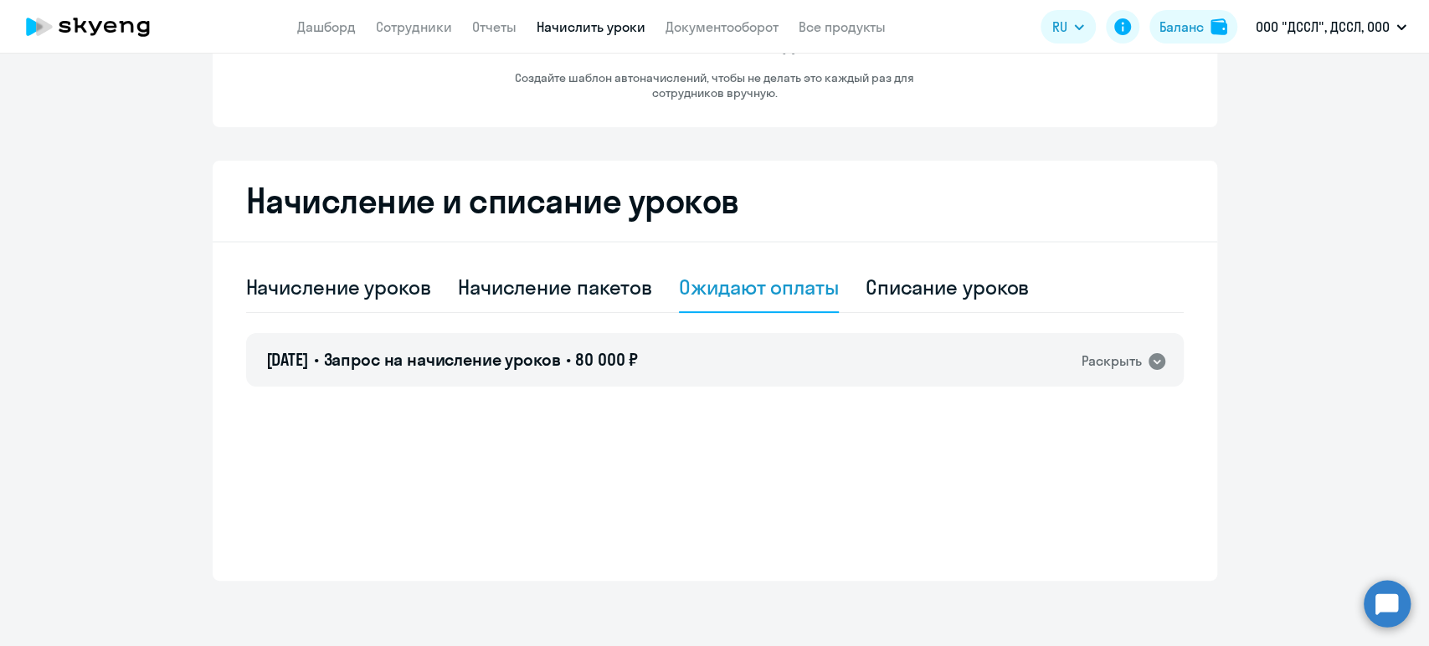
scroll to position [202, 0]
click at [398, 372] on div "25.09.2025 • Запрос на начисление уроков • 80 000 ₽ Раскрыть" at bounding box center [714, 359] width 937 height 54
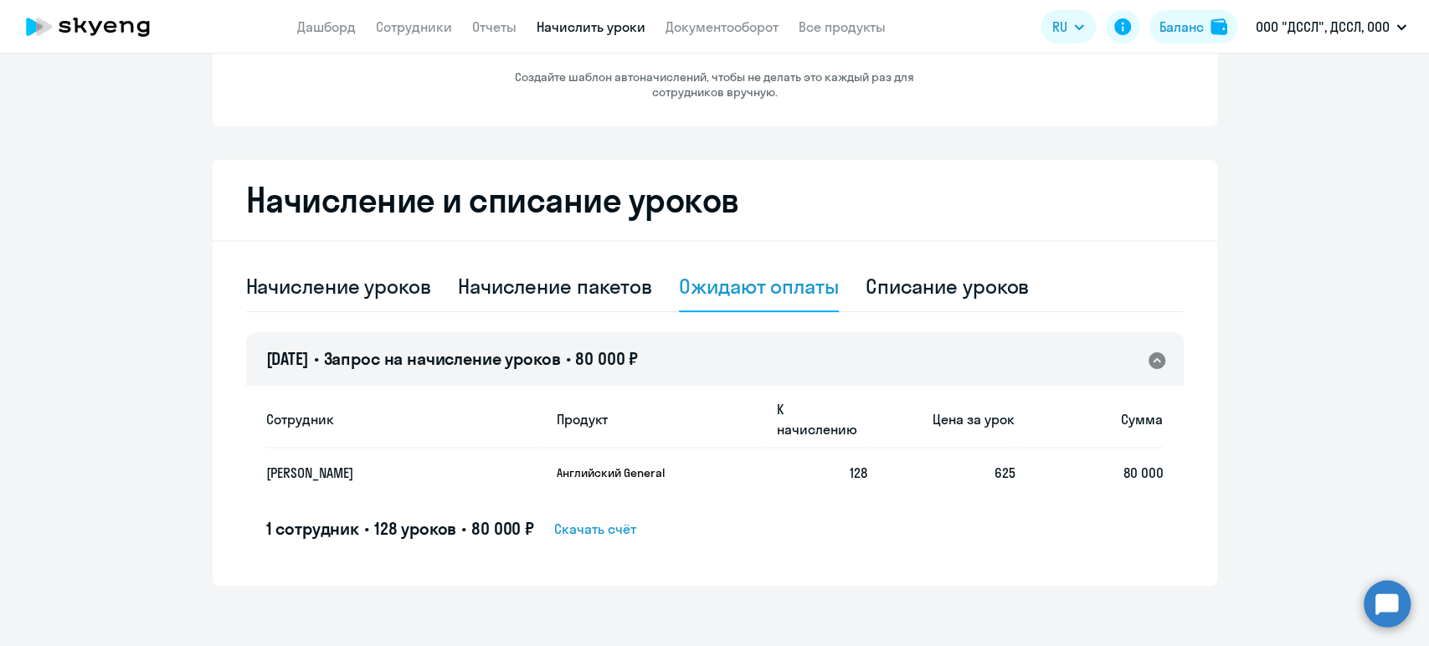
click at [581, 519] on span "Скачать счёт" at bounding box center [595, 529] width 82 height 20
